Goal: Transaction & Acquisition: Purchase product/service

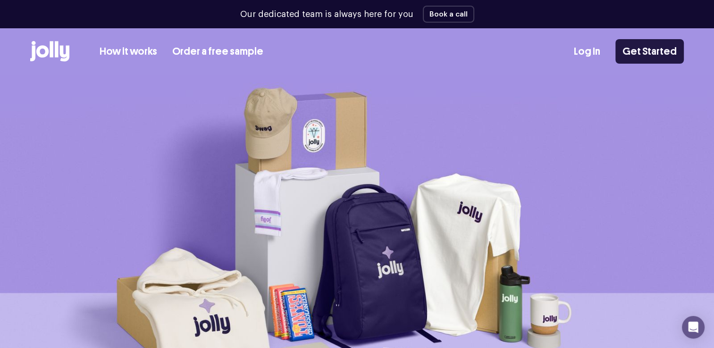
click at [681, 56] on link "Get Started" at bounding box center [649, 51] width 68 height 25
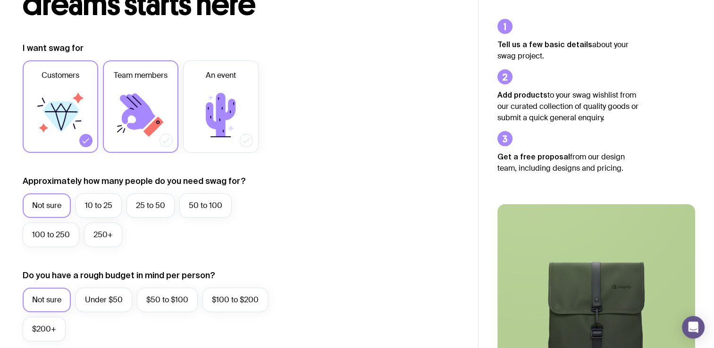
click at [126, 116] on icon at bounding box center [137, 111] width 35 height 36
click at [0, 0] on input "Team members" at bounding box center [0, 0] width 0 height 0
click at [90, 110] on label "Customers" at bounding box center [60, 106] width 75 height 92
click at [0, 0] on input "Customers" at bounding box center [0, 0] width 0 height 0
click at [211, 200] on label "50 to 100" at bounding box center [205, 205] width 52 height 25
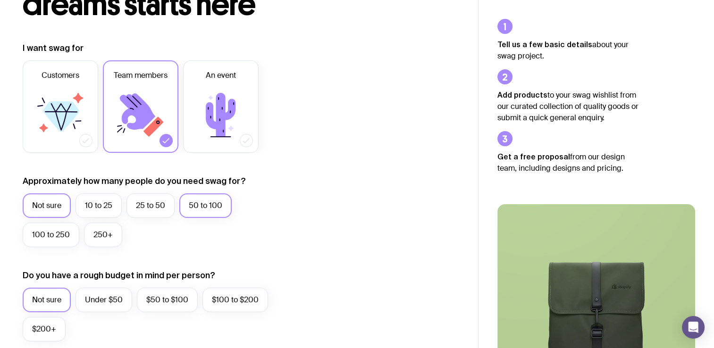
click at [0, 0] on input "50 to 100" at bounding box center [0, 0] width 0 height 0
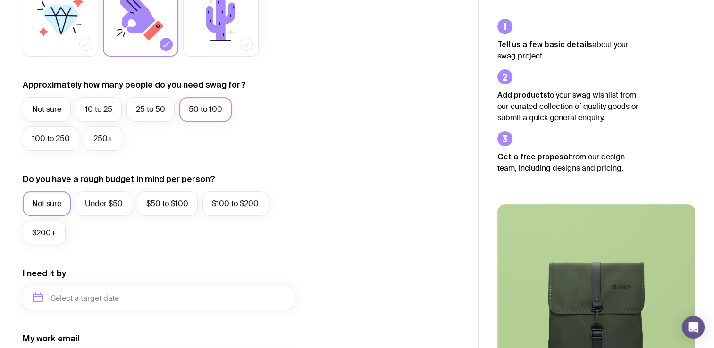
scroll to position [203, 0]
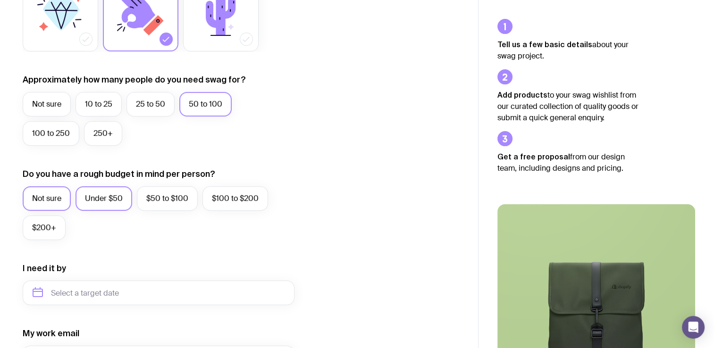
click at [111, 205] on label "Under $50" at bounding box center [103, 198] width 57 height 25
click at [0, 0] on input "Under $50" at bounding box center [0, 0] width 0 height 0
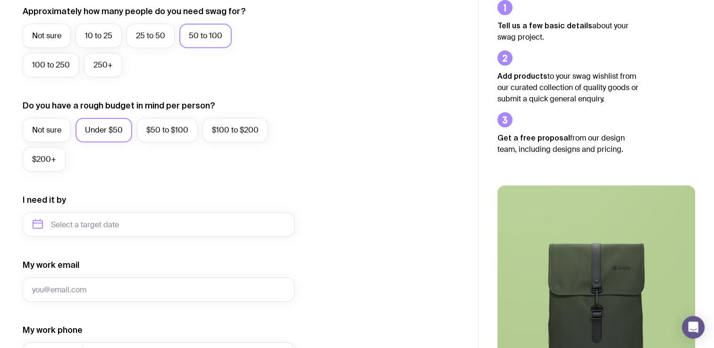
scroll to position [272, 0]
click at [111, 223] on input "text" at bounding box center [159, 224] width 272 height 25
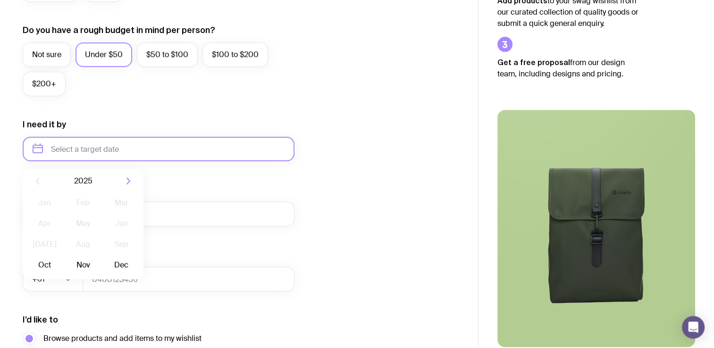
scroll to position [347, 0]
click at [78, 263] on button "Nov" at bounding box center [83, 265] width 34 height 19
type input "[DATE]"
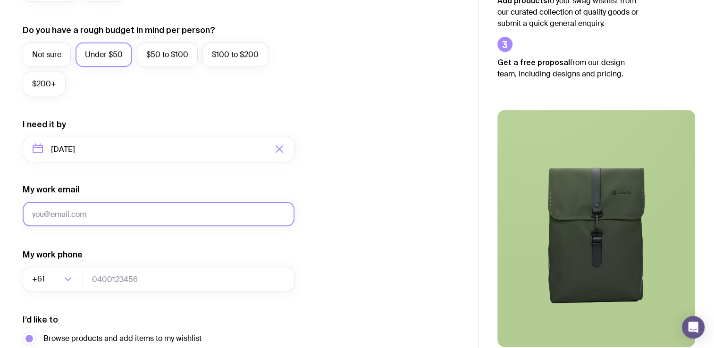
click at [107, 209] on input "My work email" at bounding box center [159, 214] width 272 height 25
type input "[EMAIL_ADDRESS][DOMAIN_NAME]"
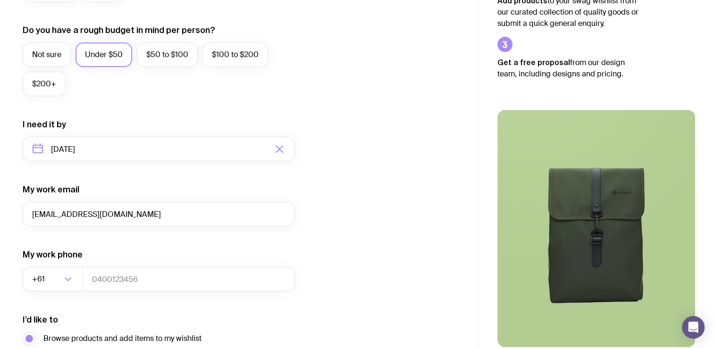
click at [137, 263] on div "My work phone +61 Loading..." at bounding box center [159, 270] width 272 height 42
click at [137, 275] on input "tel" at bounding box center [189, 279] width 212 height 25
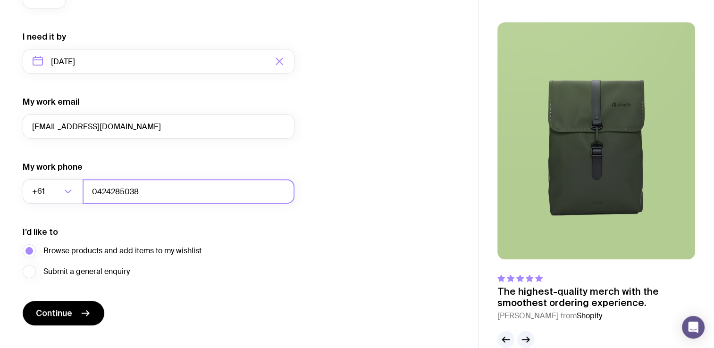
scroll to position [453, 0]
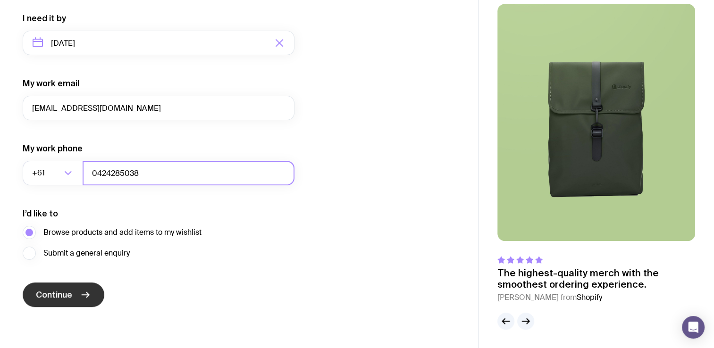
type input "0424285038"
click at [88, 292] on icon "submit" at bounding box center [85, 294] width 11 height 11
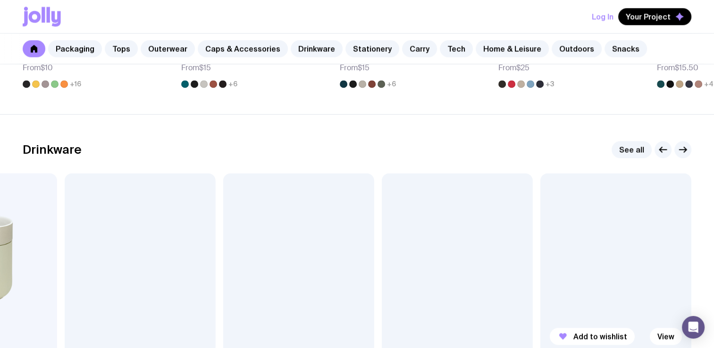
scroll to position [1320, 0]
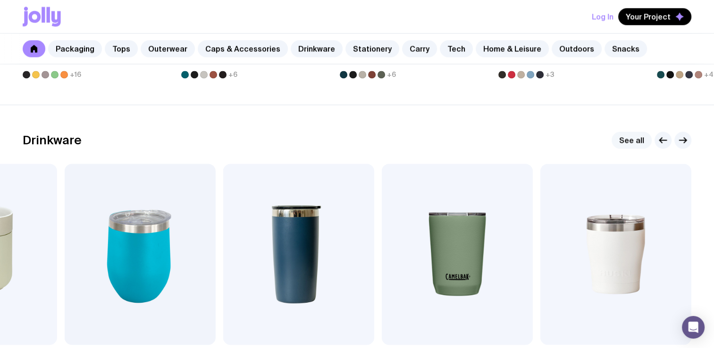
click at [640, 140] on link "See all" at bounding box center [631, 140] width 40 height 17
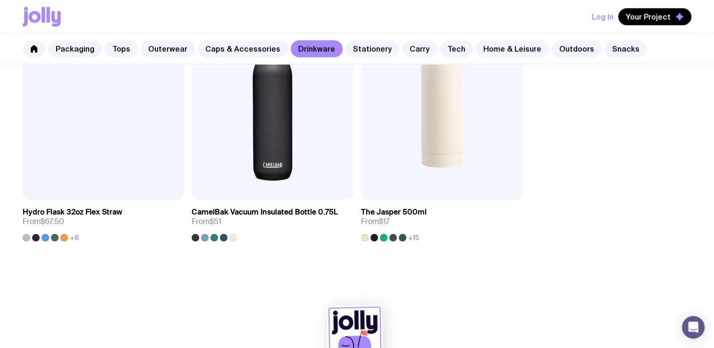
scroll to position [1567, 0]
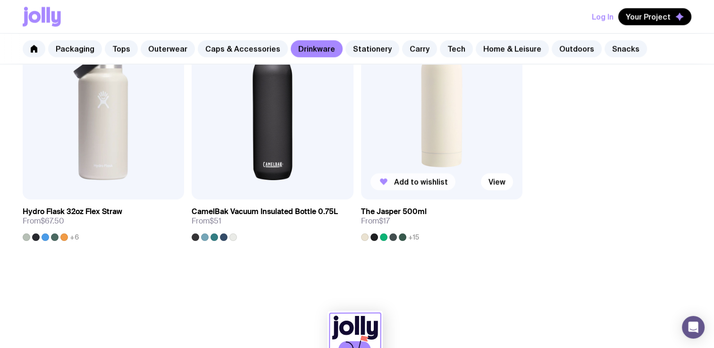
click at [431, 184] on span "Add to wishlist" at bounding box center [421, 181] width 54 height 9
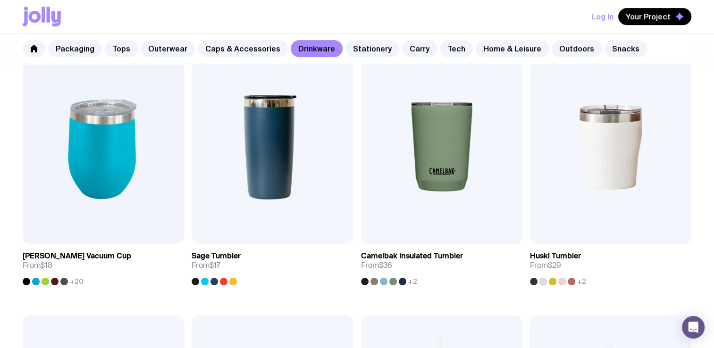
scroll to position [499, 0]
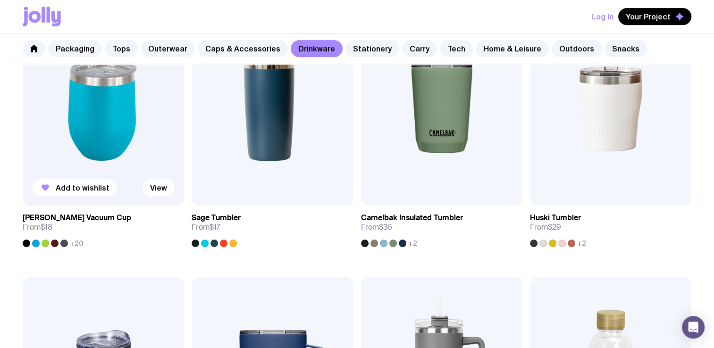
click at [26, 241] on div at bounding box center [27, 244] width 8 height 8
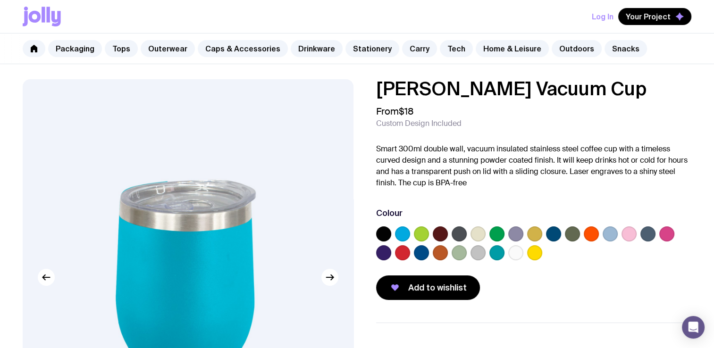
click at [479, 233] on label at bounding box center [477, 233] width 15 height 15
click at [0, 0] on input "radio" at bounding box center [0, 0] width 0 height 0
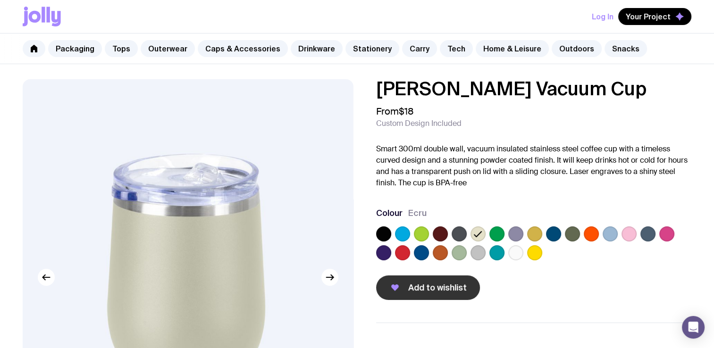
scroll to position [35, 0]
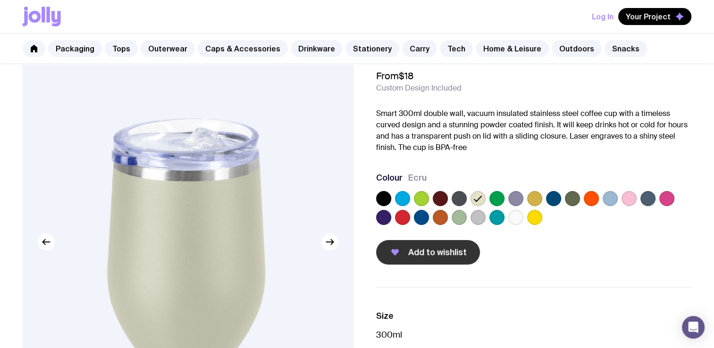
click at [419, 253] on span "Add to wishlist" at bounding box center [437, 252] width 58 height 11
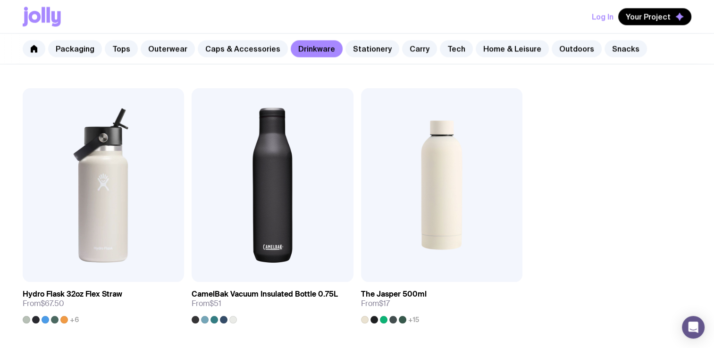
scroll to position [1620, 0]
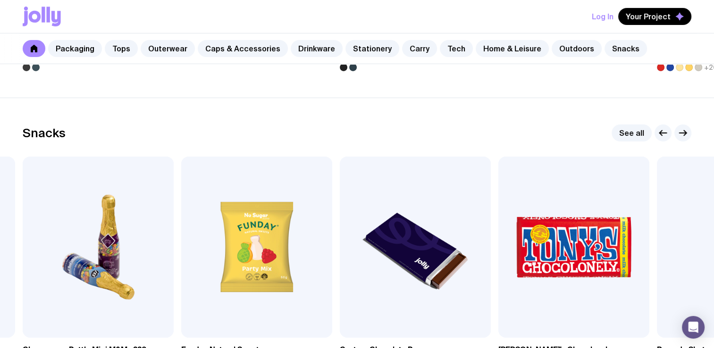
scroll to position [3175, 0]
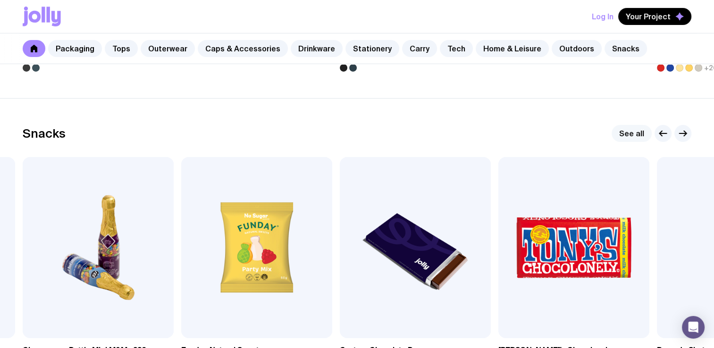
click at [636, 128] on link "See all" at bounding box center [631, 133] width 40 height 17
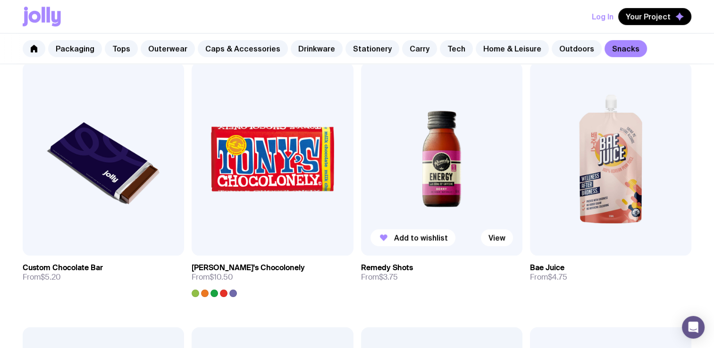
scroll to position [458, 0]
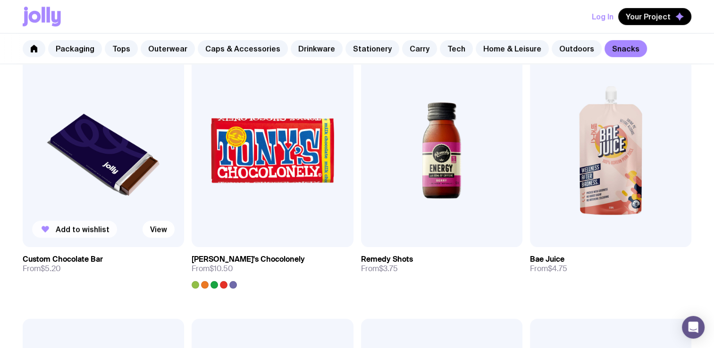
click at [88, 231] on span "Add to wishlist" at bounding box center [83, 229] width 54 height 9
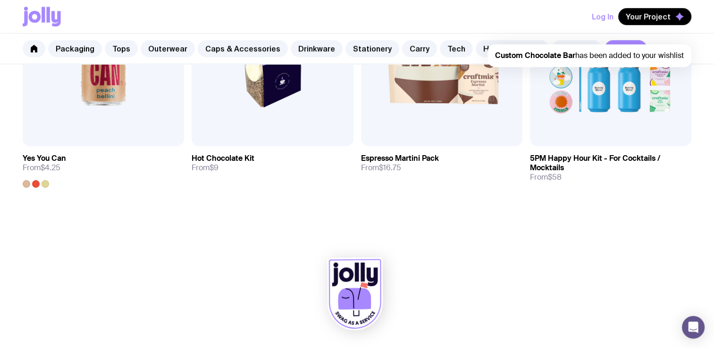
scroll to position [825, 0]
